Goal: Task Accomplishment & Management: Manage account settings

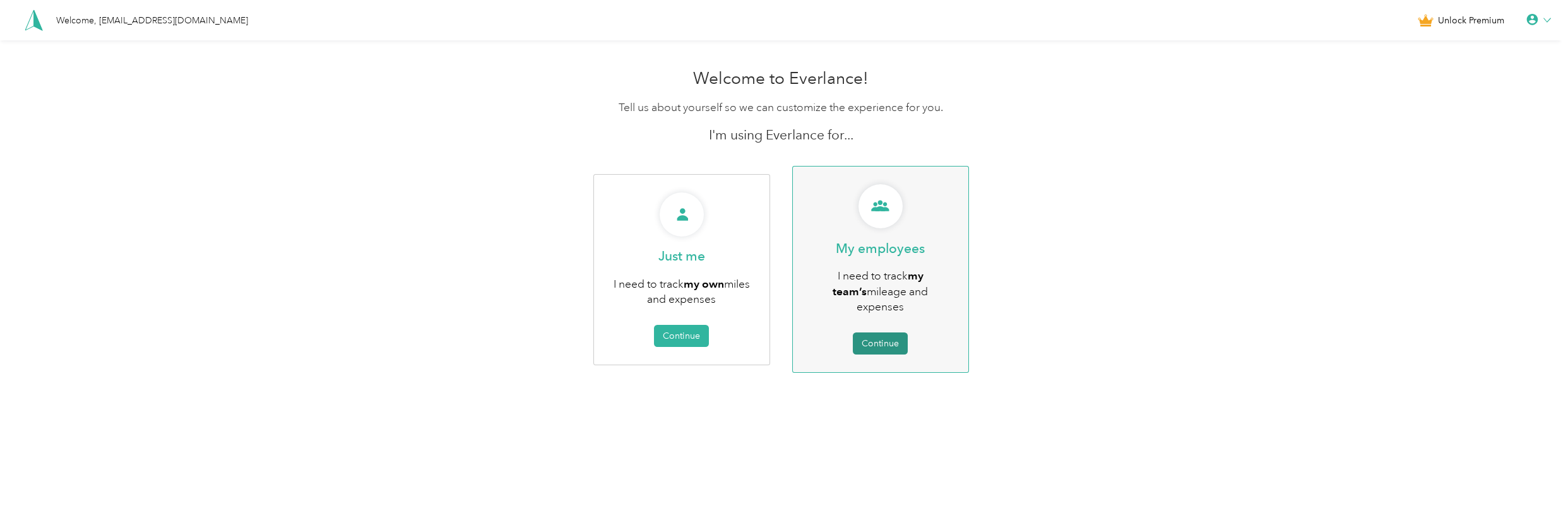
click at [875, 337] on button "Continue" at bounding box center [880, 344] width 55 height 22
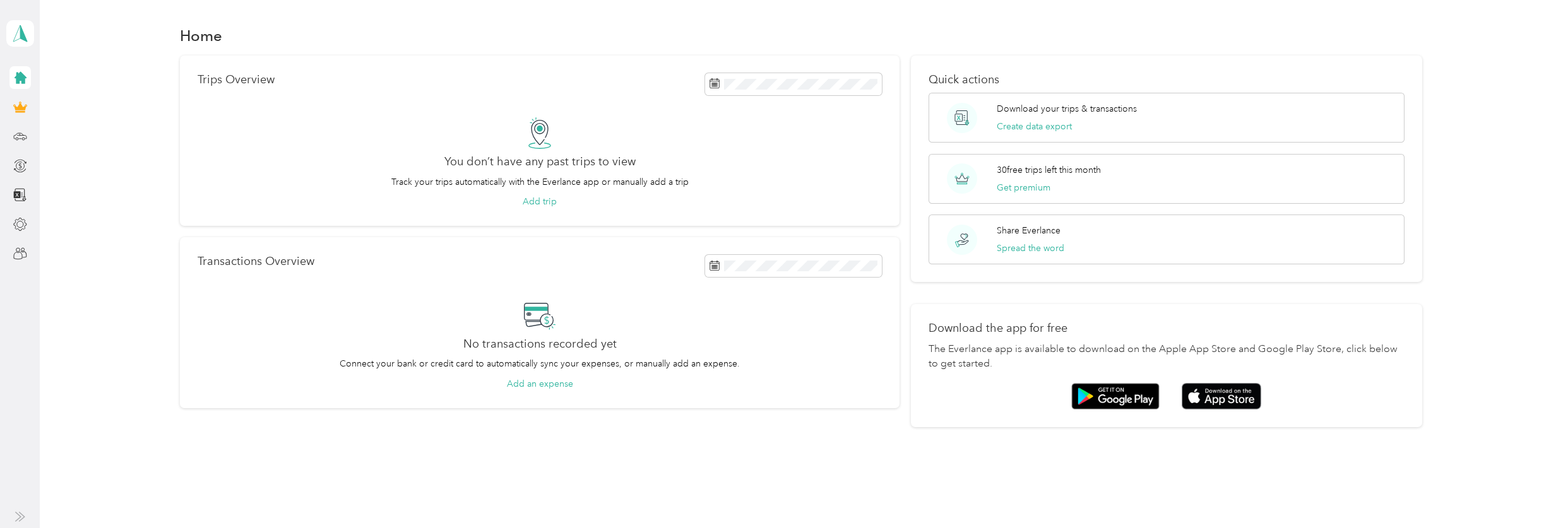
click at [16, 80] on icon at bounding box center [20, 78] width 12 height 12
click at [20, 108] on icon at bounding box center [20, 107] width 11 height 9
click at [17, 251] on icon at bounding box center [20, 254] width 14 height 14
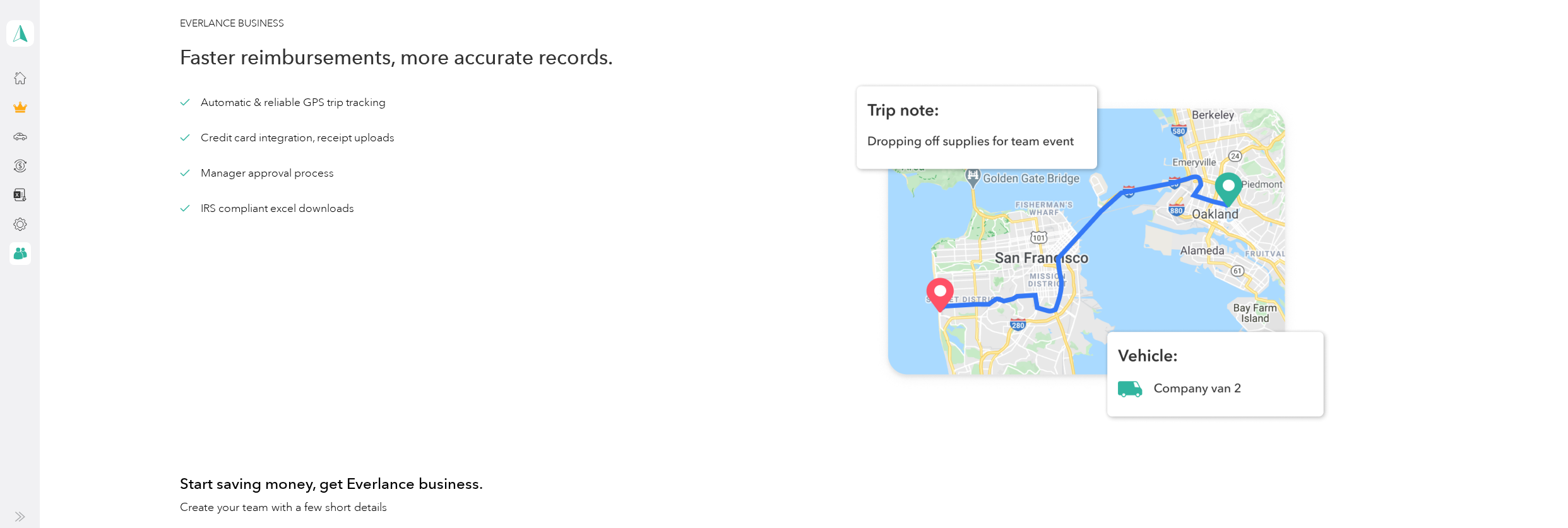
click at [23, 235] on div at bounding box center [20, 224] width 22 height 23
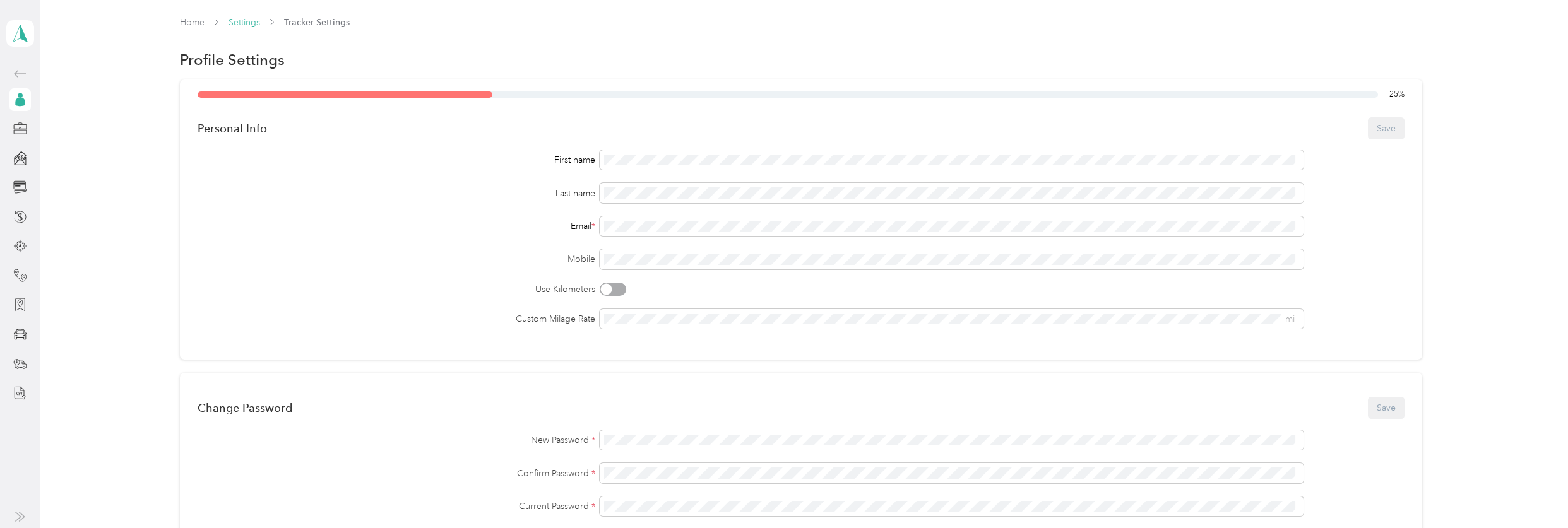
drag, startPoint x: 599, startPoint y: 43, endPoint x: 240, endPoint y: 24, distance: 359.5
click at [240, 24] on link "Settings" at bounding box center [244, 22] width 31 height 10
click at [242, 24] on link "Settings" at bounding box center [244, 22] width 31 height 10
click at [4, 98] on aside "[EMAIL_ADDRESS][DOMAIN_NAME] Personal dashboard" at bounding box center [20, 264] width 40 height 528
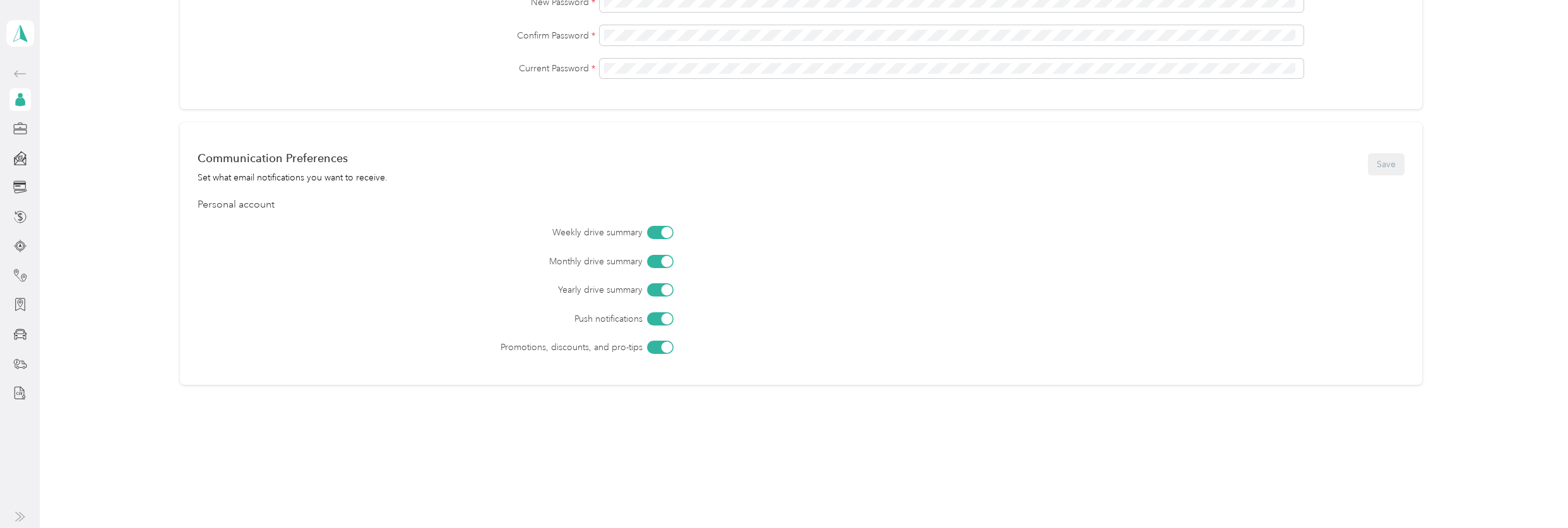
scroll to position [438, 0]
click at [23, 36] on polygon at bounding box center [24, 32] width 7 height 16
drag, startPoint x: 23, startPoint y: 36, endPoint x: 27, endPoint y: 77, distance: 41.2
drag, startPoint x: 27, startPoint y: 77, endPoint x: 331, endPoint y: 105, distance: 305.3
click at [331, 105] on div "Change Password Save New Password * Confirm Password * Current Password *" at bounding box center [800, 22] width 1242 height 174
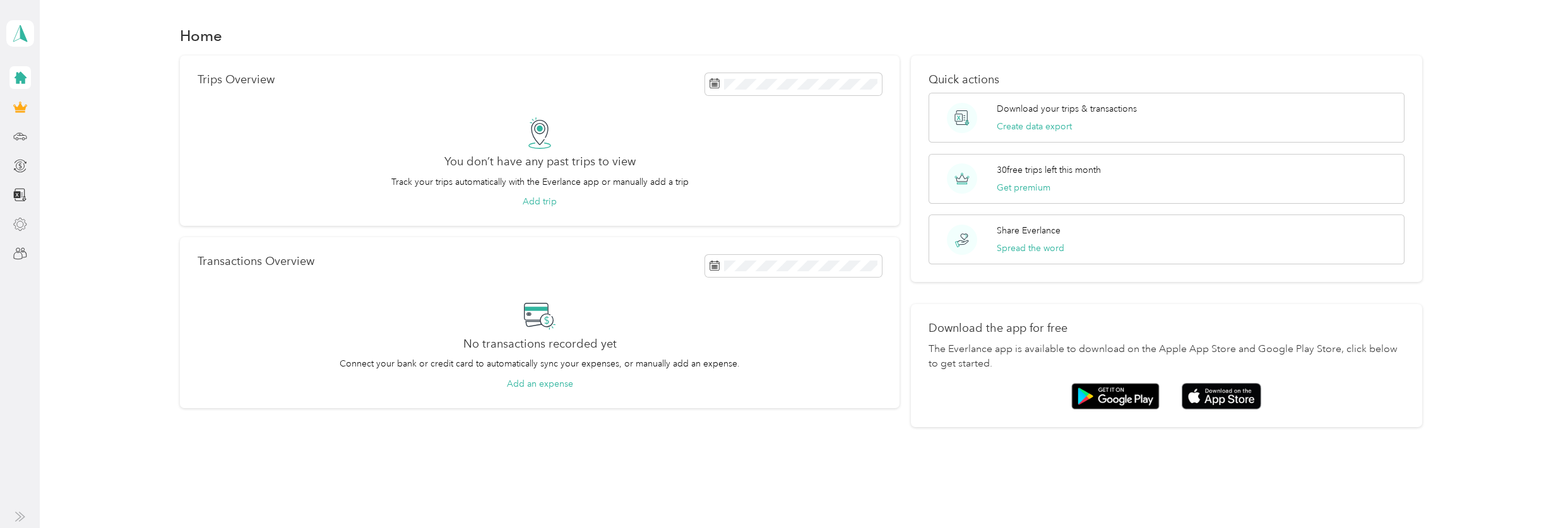
click at [16, 223] on icon at bounding box center [20, 224] width 13 height 13
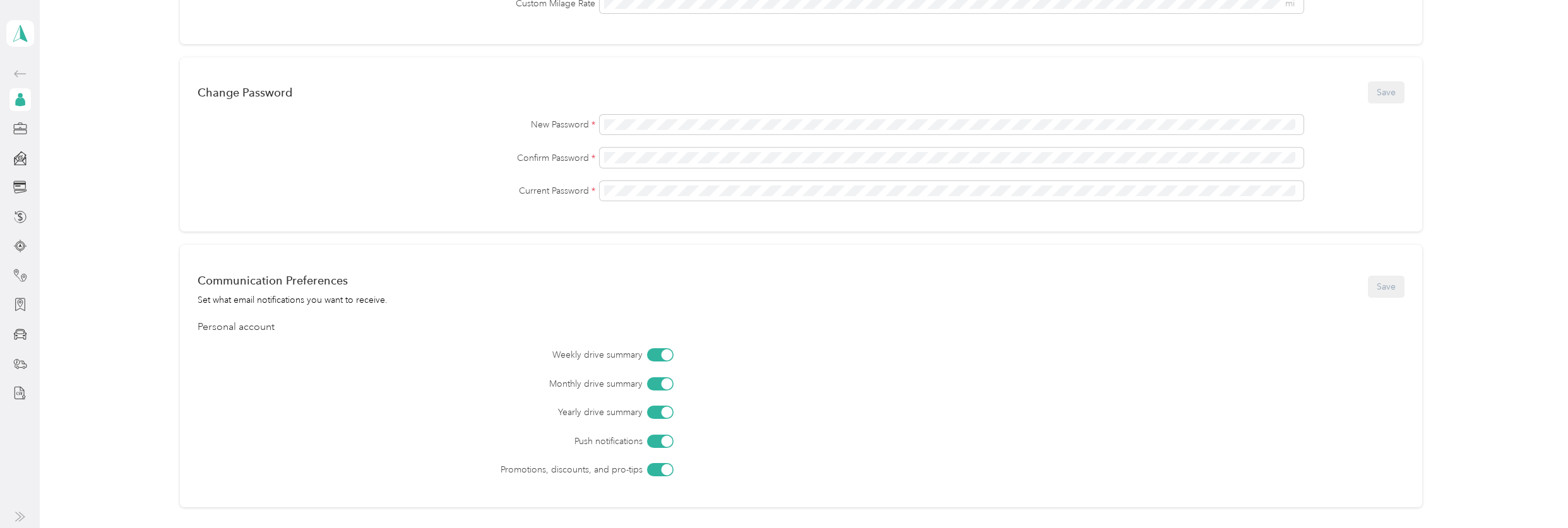
scroll to position [438, 0]
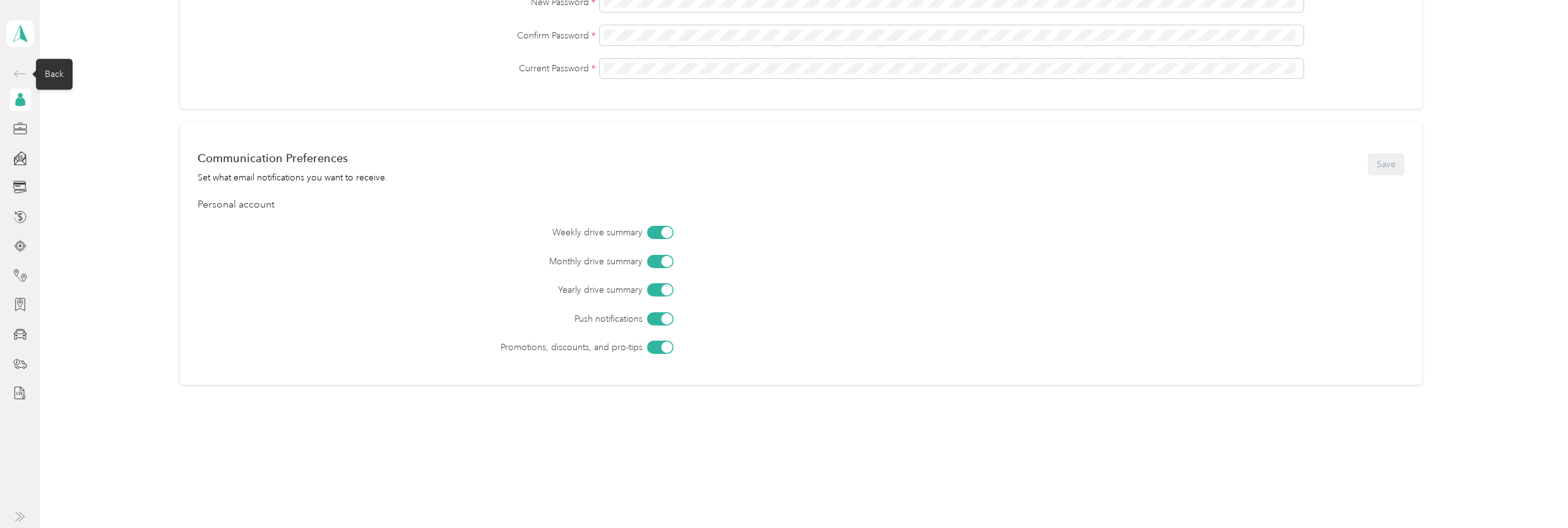
click at [21, 71] on icon at bounding box center [20, 74] width 15 height 15
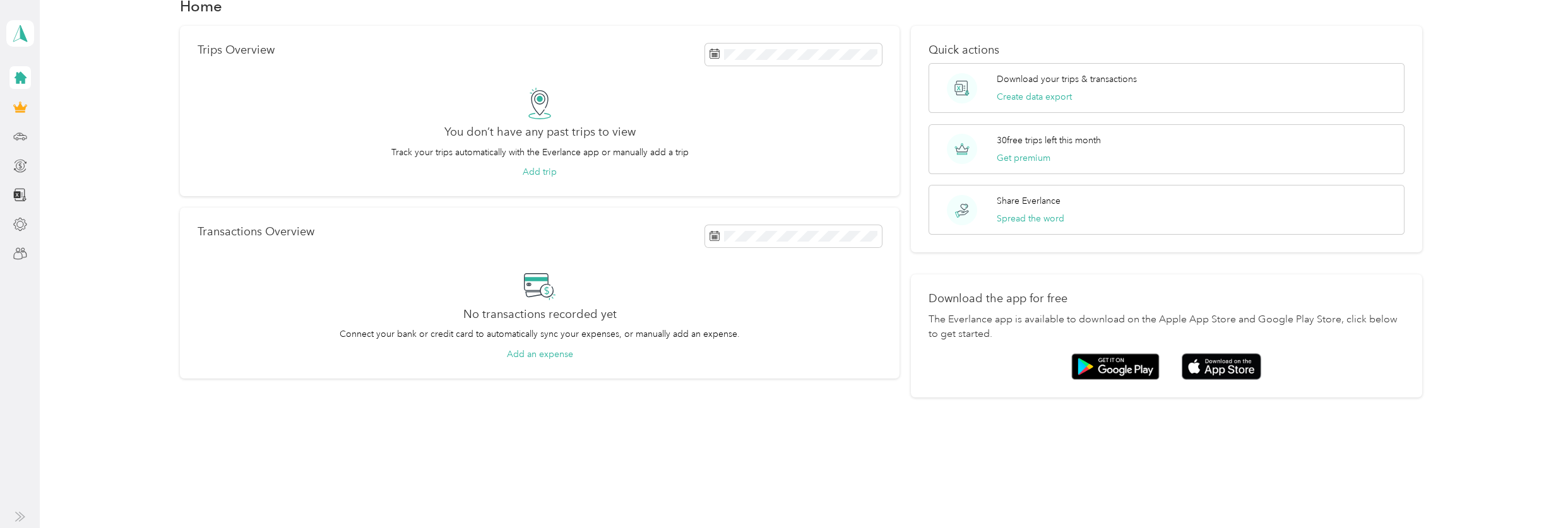
scroll to position [29, 0]
click at [17, 249] on icon at bounding box center [20, 254] width 14 height 14
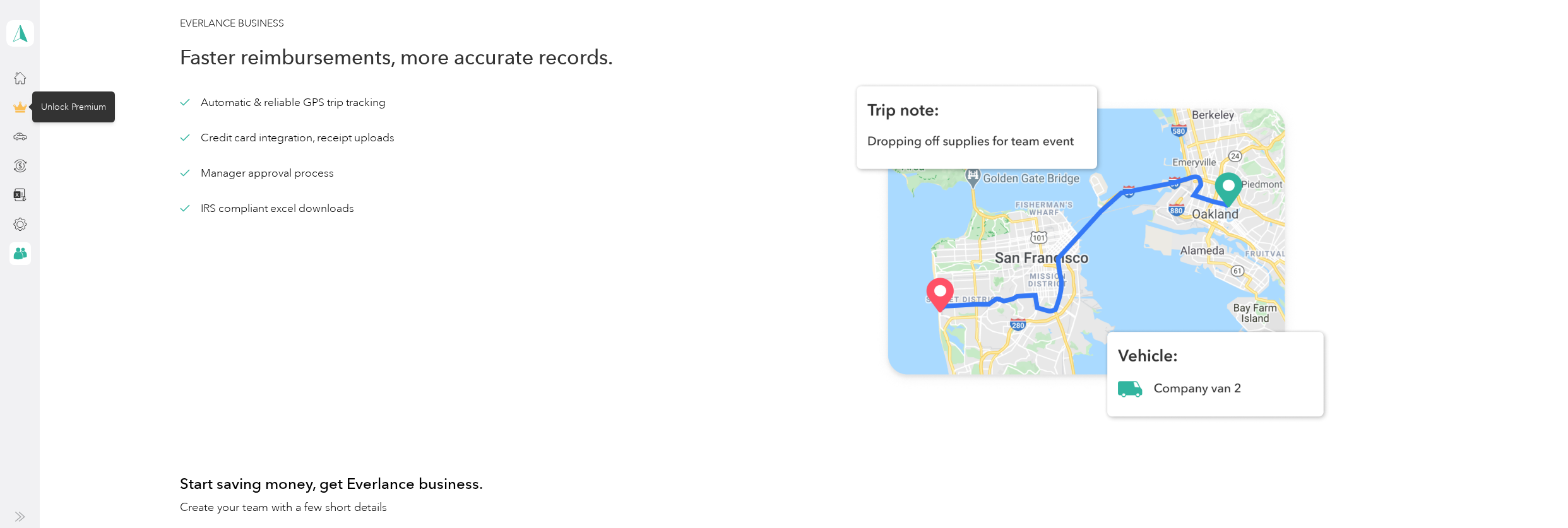
click at [20, 108] on icon at bounding box center [20, 107] width 11 height 9
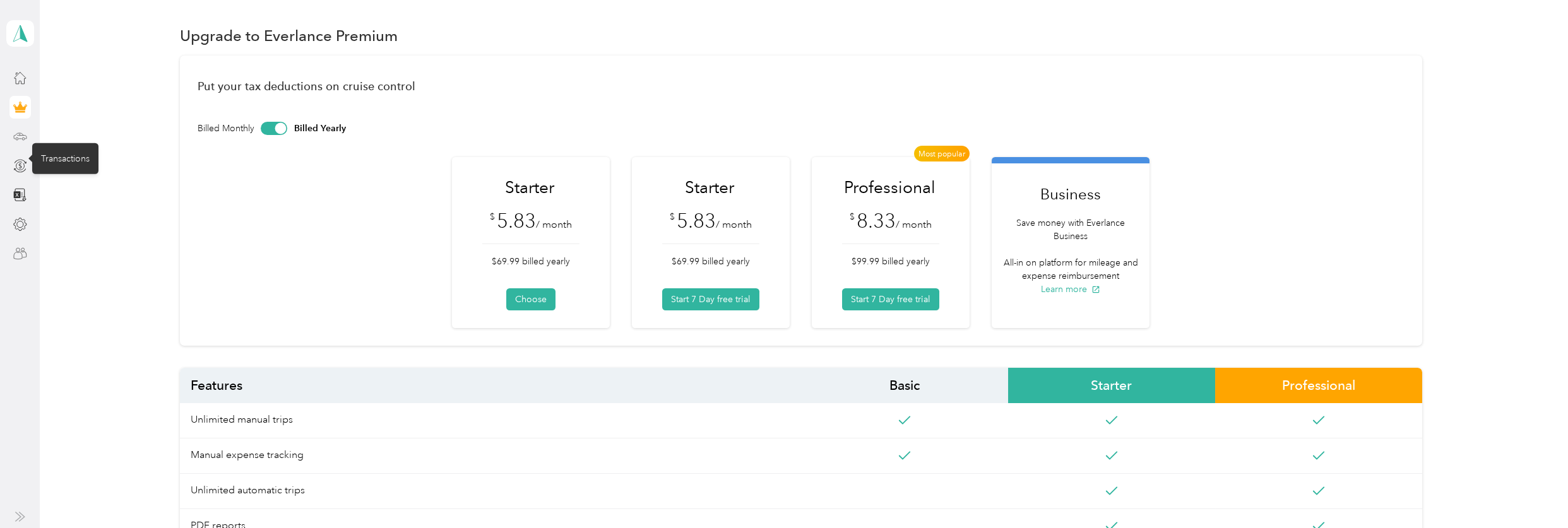
click at [19, 147] on div at bounding box center [20, 136] width 22 height 23
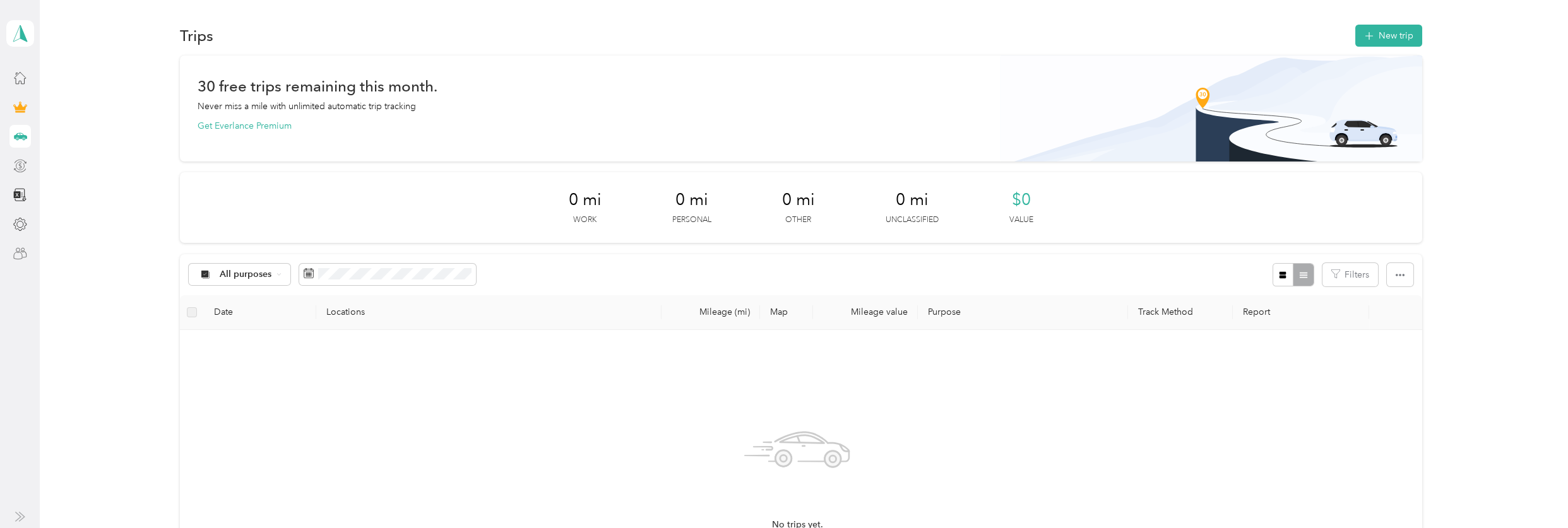
click at [20, 156] on div at bounding box center [20, 166] width 22 height 23
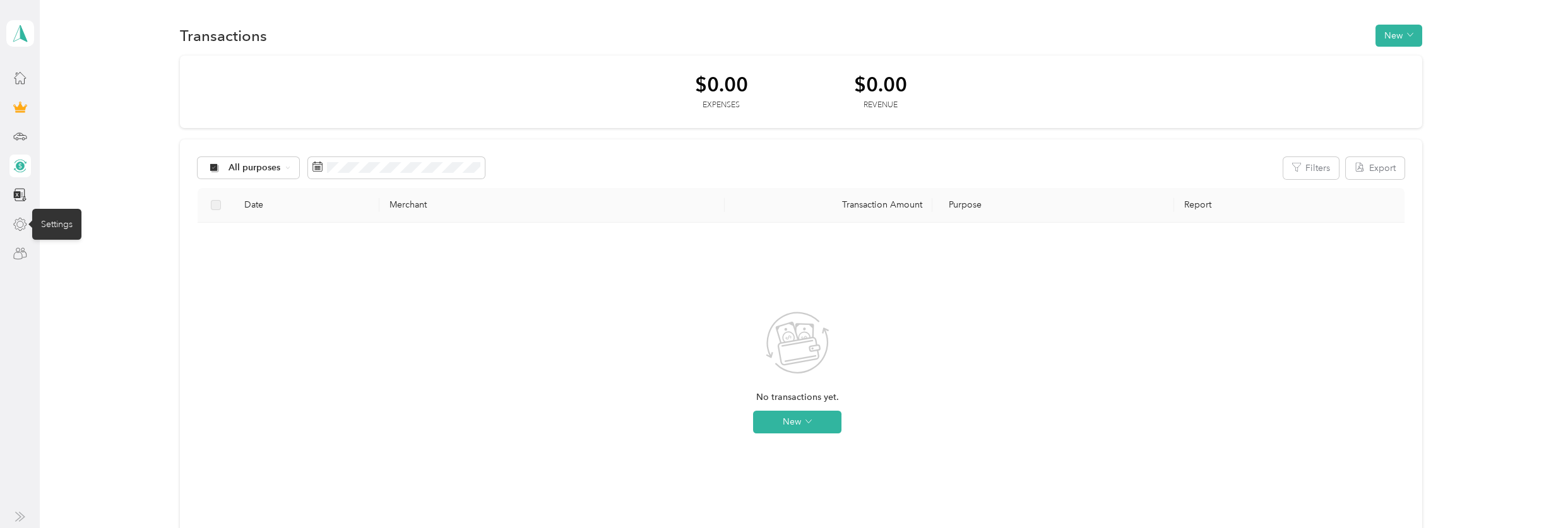
click at [22, 220] on icon at bounding box center [20, 225] width 14 height 14
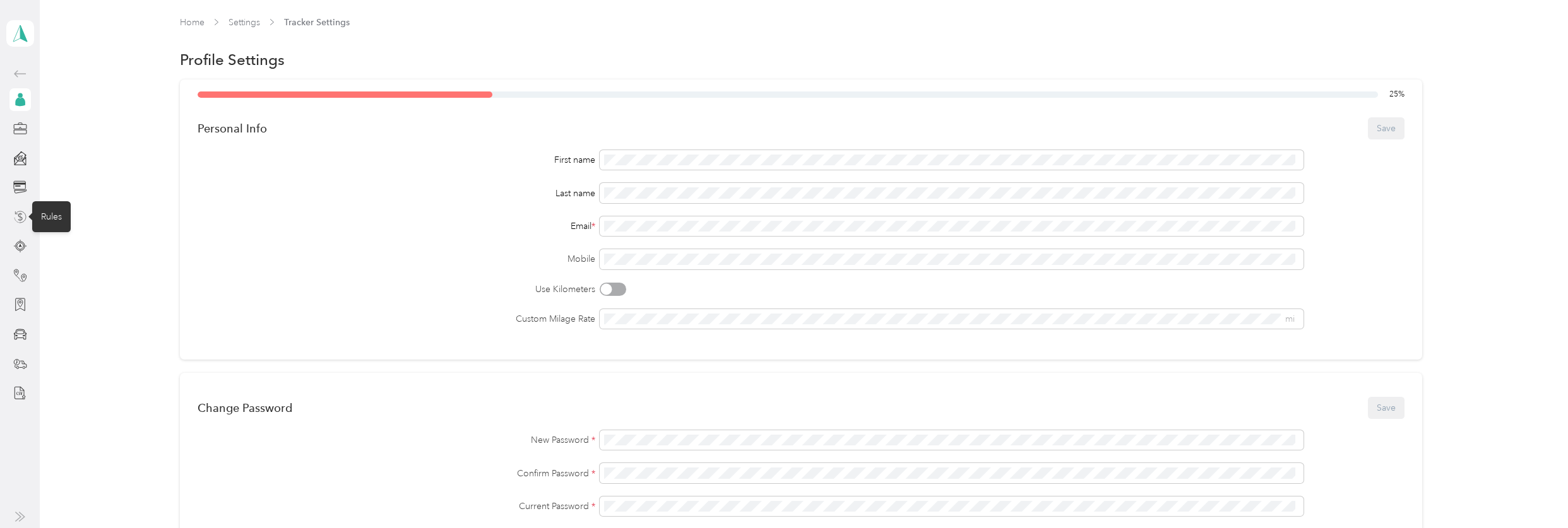
click at [20, 222] on icon at bounding box center [20, 217] width 10 height 11
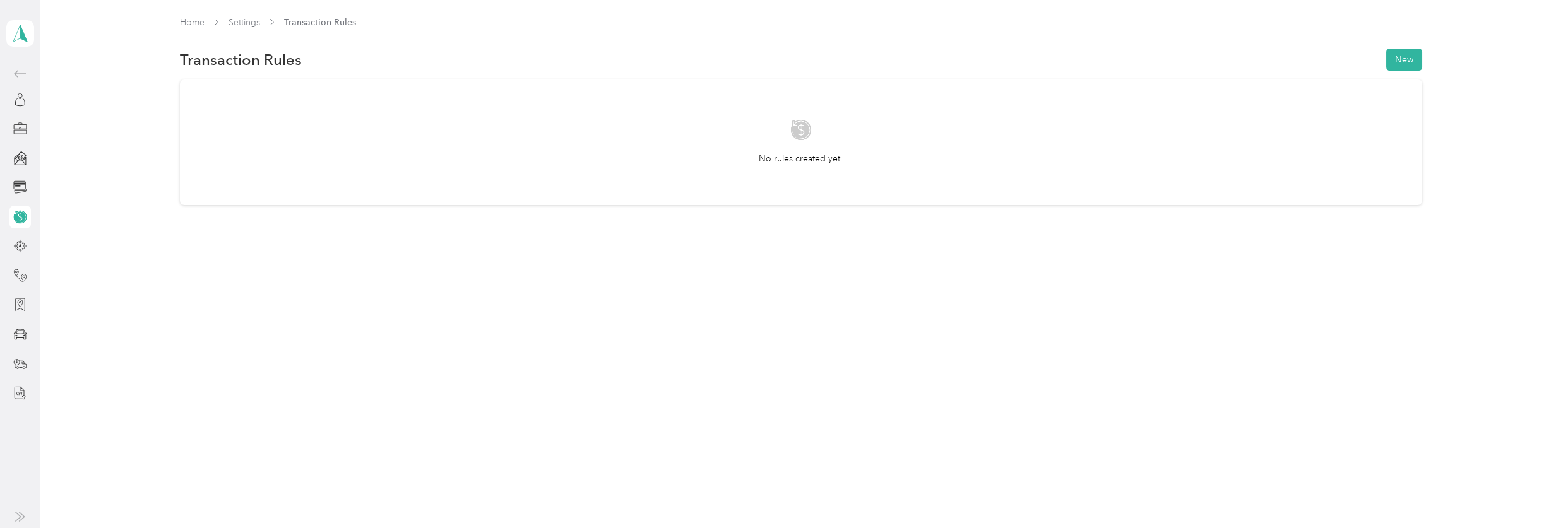
click at [19, 221] on icon at bounding box center [20, 217] width 13 height 13
click at [22, 35] on polygon at bounding box center [24, 32] width 7 height 16
click at [34, 95] on div "Log out" at bounding box center [139, 103] width 248 height 22
